Goal: Navigation & Orientation: Find specific page/section

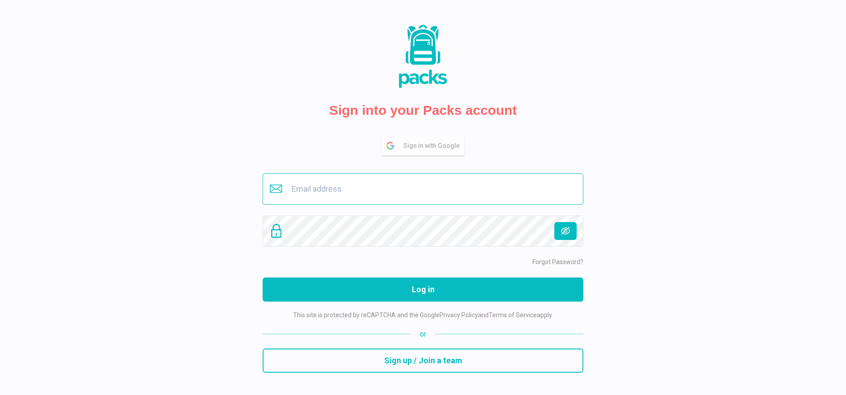
type input "[EMAIL_ADDRESS][DOMAIN_NAME]"
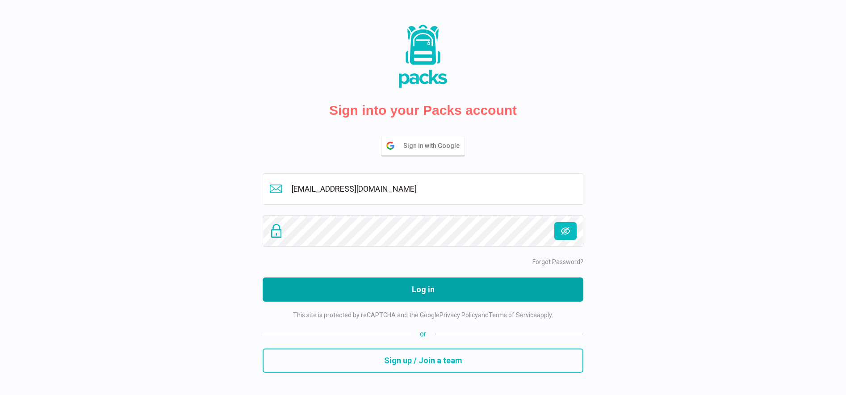
click at [449, 294] on button "Log in" at bounding box center [423, 289] width 321 height 24
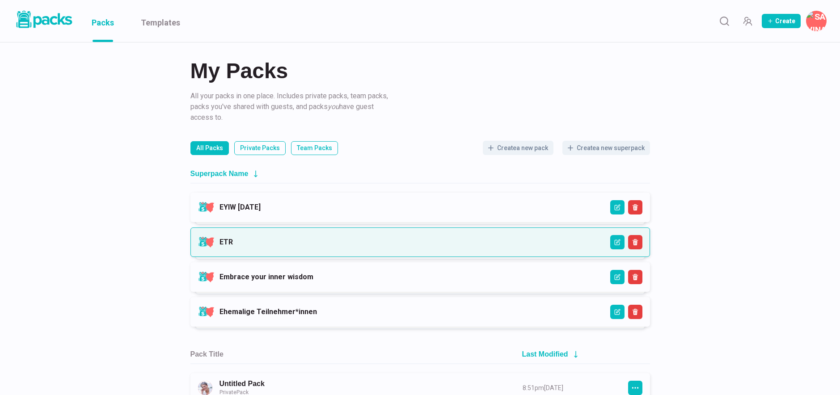
click at [233, 245] on link "ETR" at bounding box center [225, 242] width 13 height 8
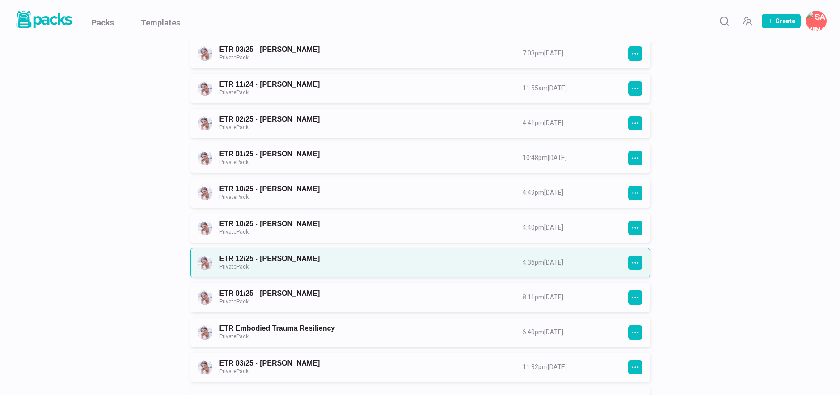
scroll to position [251, 0]
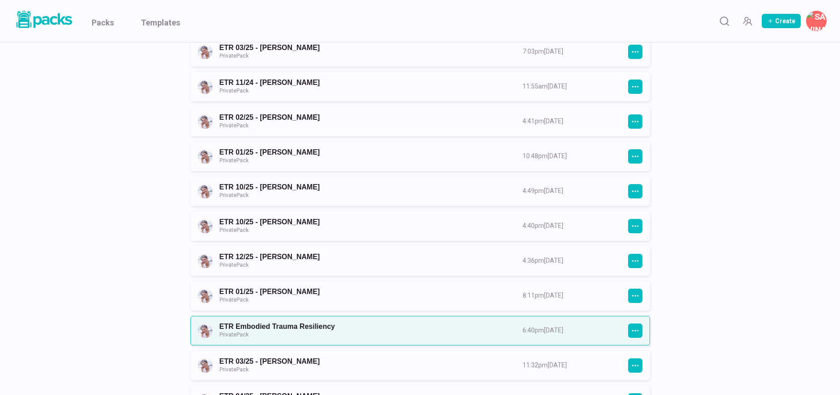
click at [416, 322] on link "ETR Embodied Trauma Resiliency Private Pack" at bounding box center [362, 330] width 287 height 17
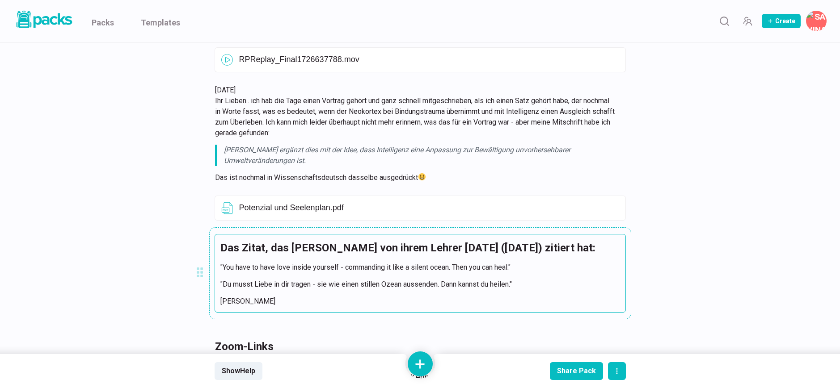
scroll to position [2614, 0]
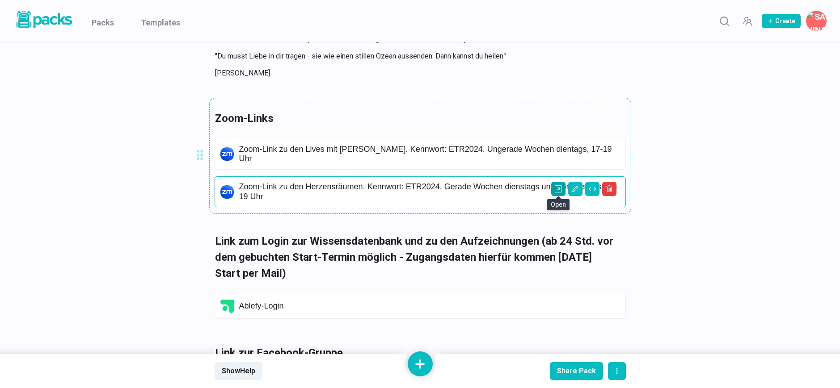
click at [559, 188] on icon "Open external link" at bounding box center [558, 188] width 7 height 7
